Goal: Information Seeking & Learning: Learn about a topic

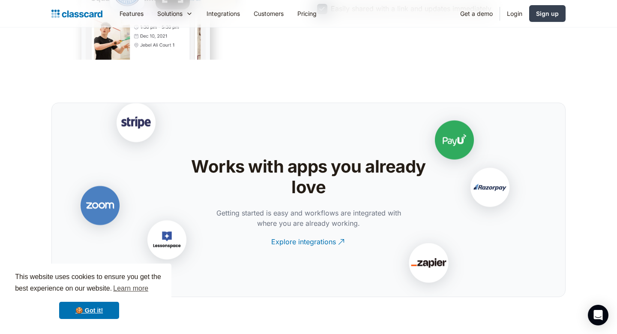
scroll to position [733, 0]
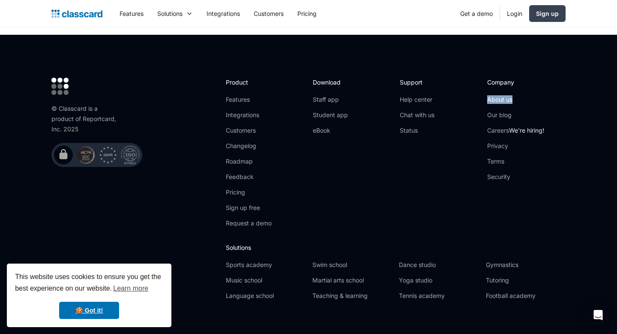
click at [502, 95] on link "About us" at bounding box center [515, 99] width 57 height 9
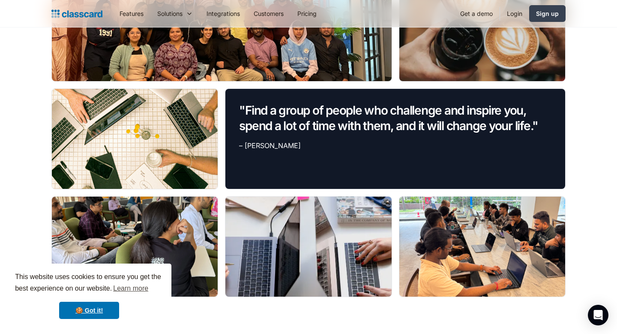
scroll to position [569, 0]
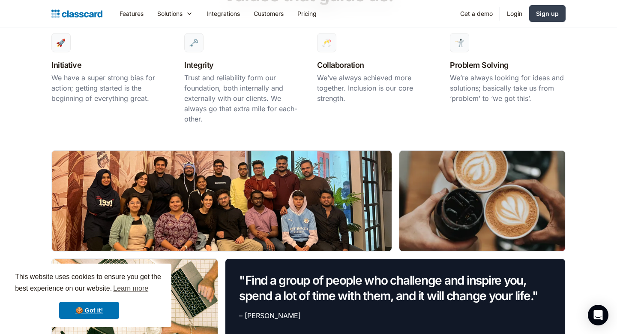
click at [82, 82] on p "We have a super strong bias for action; getting started is the beginning of eve…" at bounding box center [109, 87] width 116 height 31
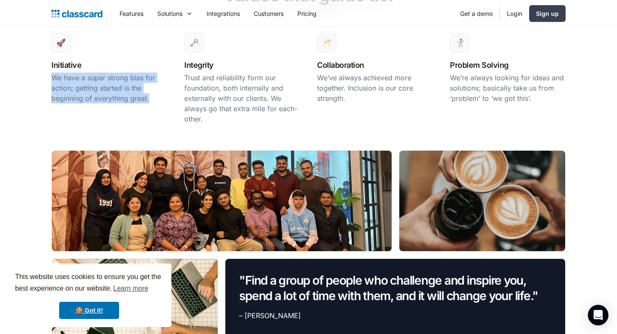
click at [82, 82] on p "We have a super strong bias for action; getting started is the beginning of eve…" at bounding box center [109, 87] width 116 height 31
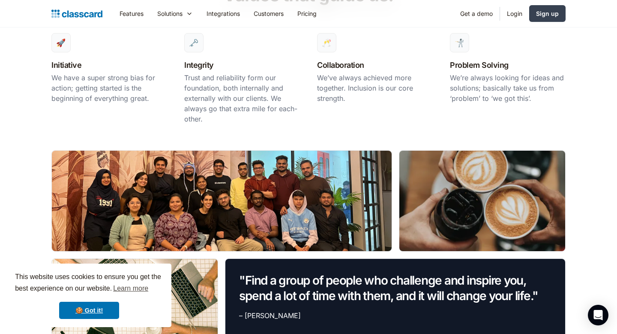
click at [189, 76] on p "Trust and reliability form our foundation, both internally and externally with …" at bounding box center [242, 97] width 116 height 51
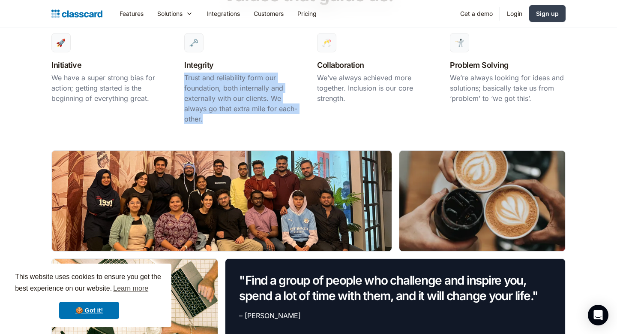
click at [189, 76] on p "Trust and reliability form our foundation, both internally and externally with …" at bounding box center [242, 97] width 116 height 51
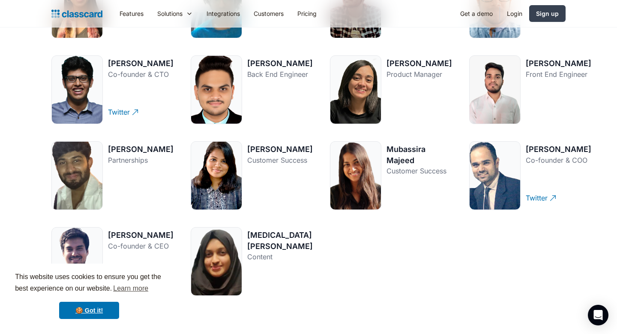
scroll to position [1352, 0]
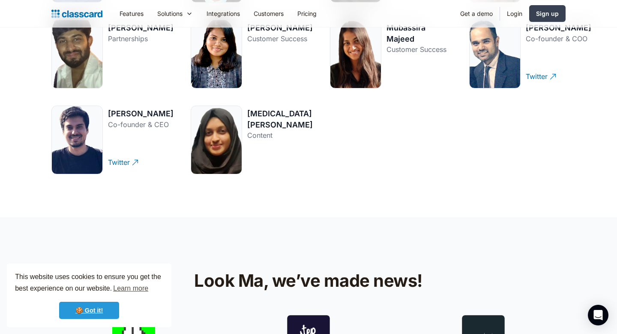
click at [83, 309] on link "🍪 Got it!" at bounding box center [89, 309] width 60 height 17
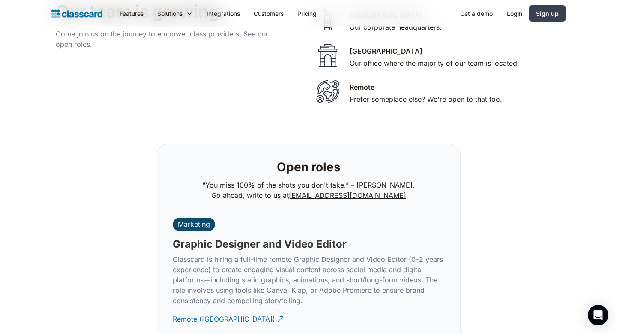
scroll to position [1971, 0]
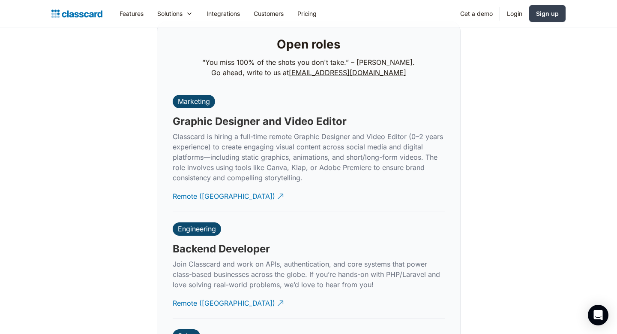
click at [256, 153] on p "Classcard is hiring a full-time remote Graphic Designer and Video Editor (0–2 y…" at bounding box center [309, 156] width 272 height 51
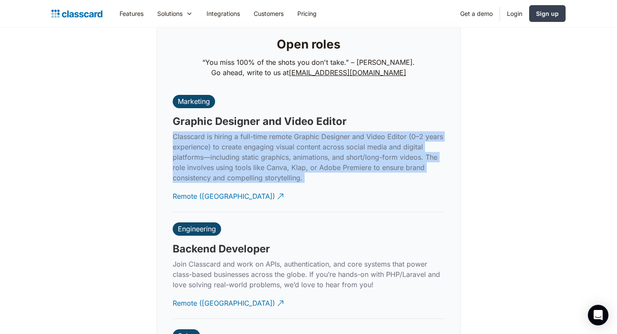
click at [256, 153] on p "Classcard is hiring a full-time remote Graphic Designer and Video Editor (0–2 y…" at bounding box center [309, 156] width 272 height 51
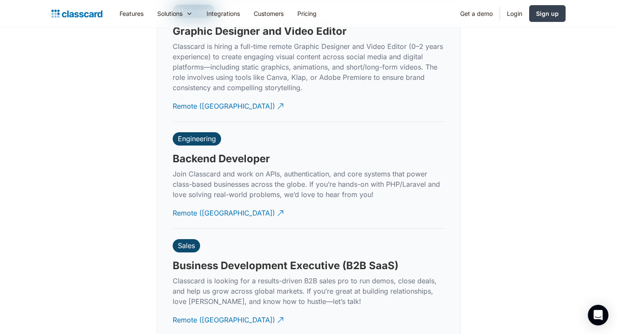
click at [245, 172] on p "Join Classcard and work on APIs, authentication, and core systems that power cl…" at bounding box center [309, 183] width 272 height 31
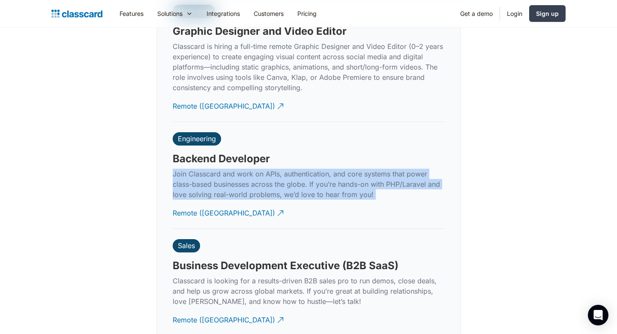
click at [245, 172] on p "Join Classcard and work on APIs, authentication, and core systems that power cl…" at bounding box center [309, 183] width 272 height 31
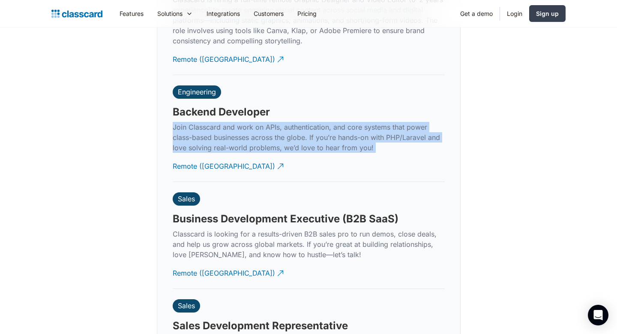
scroll to position [2116, 0]
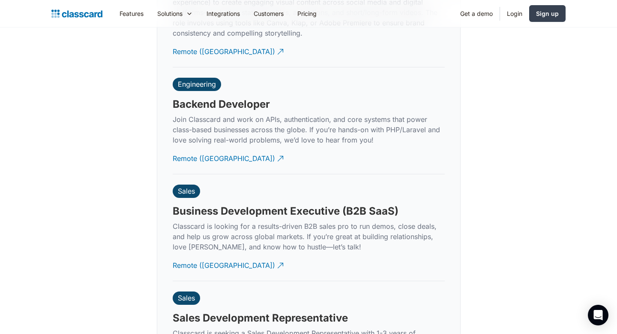
click at [303, 235] on p "Classcard is looking for a results-driven B2B sales pro to run demos, close dea…" at bounding box center [309, 236] width 272 height 31
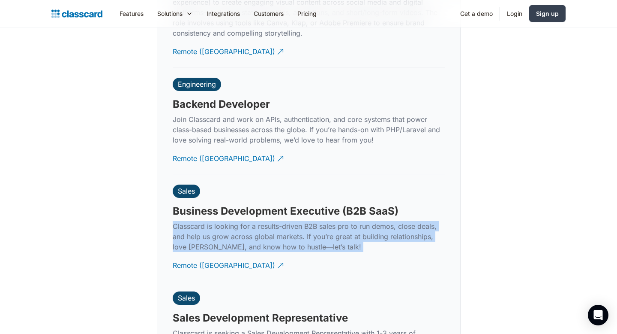
click at [303, 235] on p "Classcard is looking for a results-driven B2B sales pro to run demos, close dea…" at bounding box center [309, 236] width 272 height 31
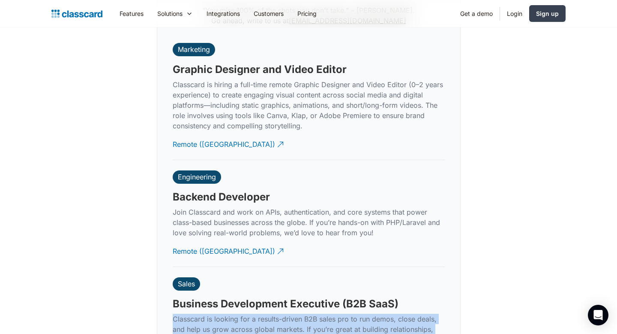
scroll to position [2025, 0]
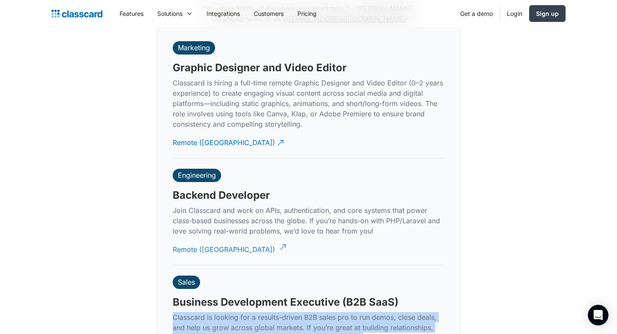
click at [195, 241] on div "Remote (India)" at bounding box center [224, 246] width 102 height 17
